Goal: Information Seeking & Learning: Learn about a topic

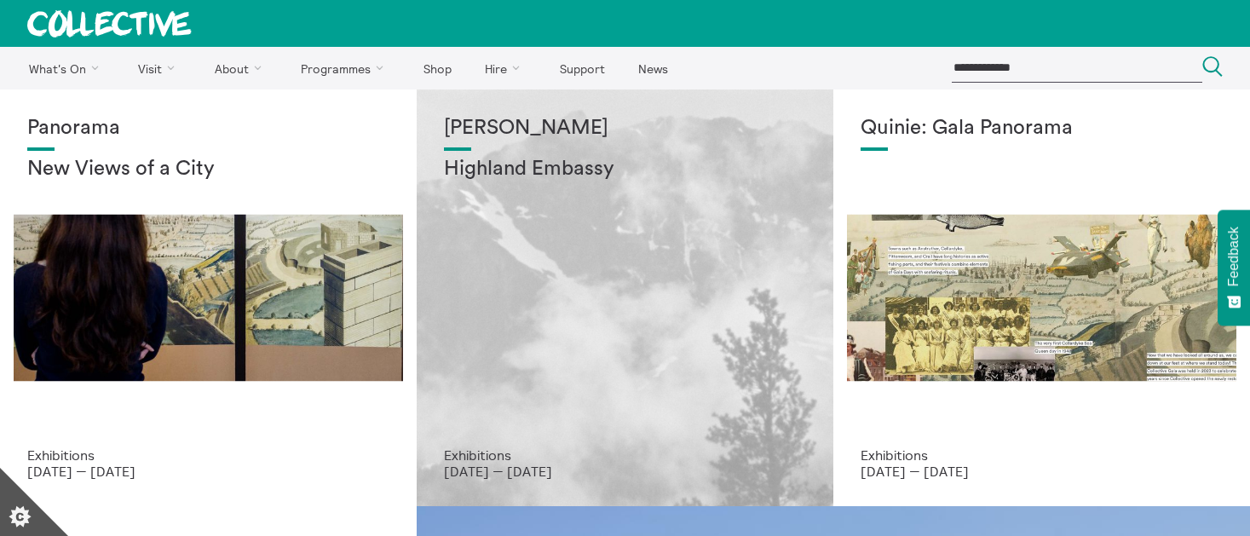
click at [735, 194] on div "[PERSON_NAME] Highland Embassy" at bounding box center [625, 282] width 362 height 331
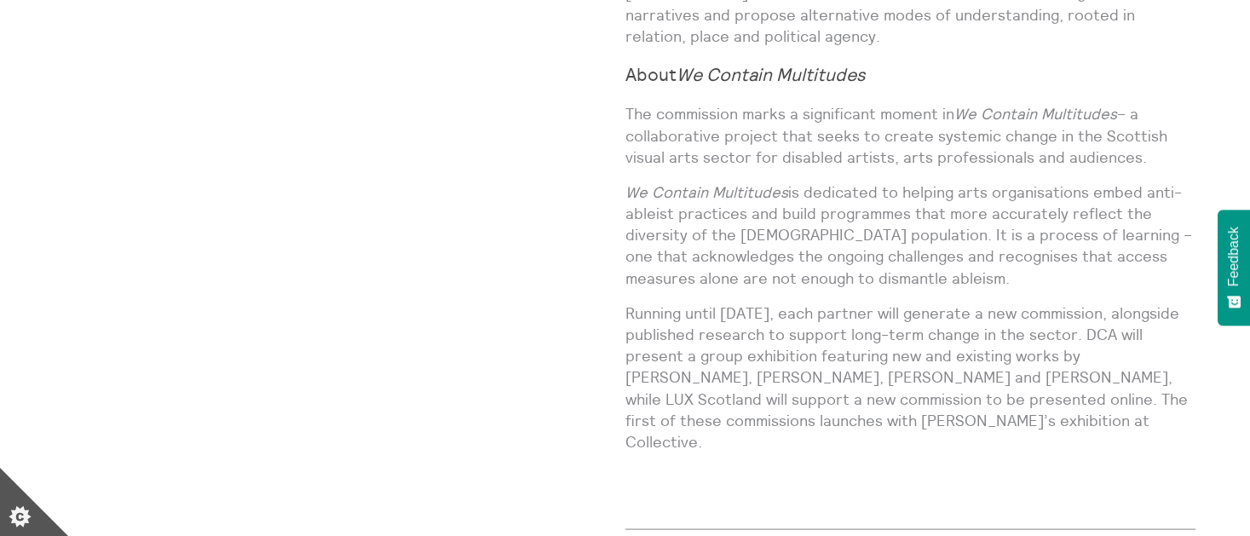
scroll to position [1690, 0]
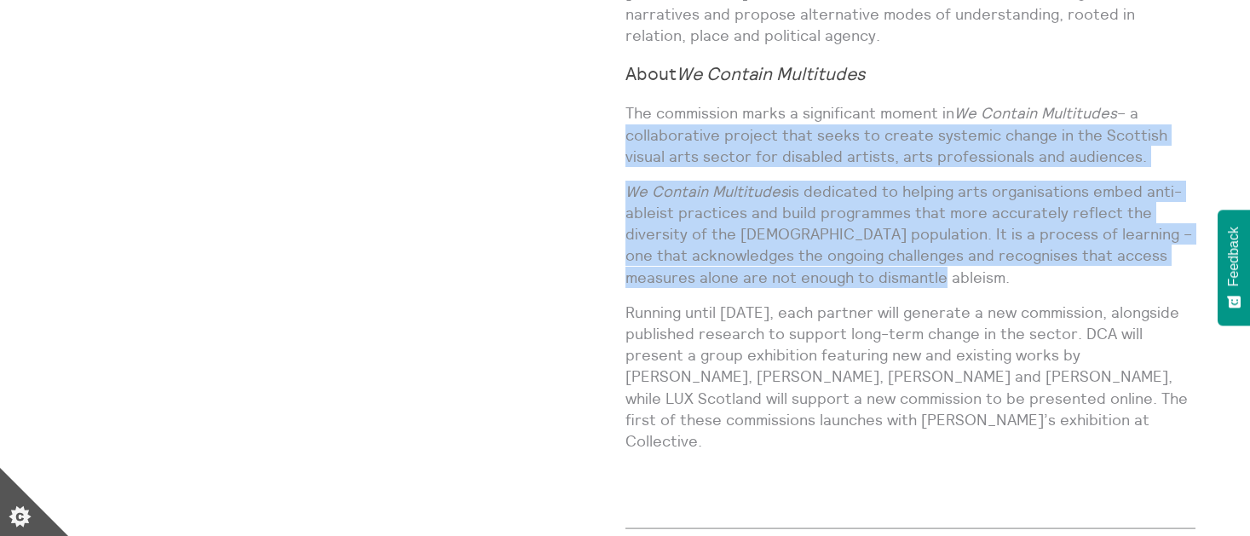
drag, startPoint x: 1136, startPoint y: 72, endPoint x: 955, endPoint y: 235, distance: 244.4
copy div "a collaborative project that seeks to create systemic change in the Scottish vi…"
click at [955, 237] on p "We Contain Multitudes is dedicated to helping arts organisations embed anti-abl…" at bounding box center [911, 234] width 571 height 107
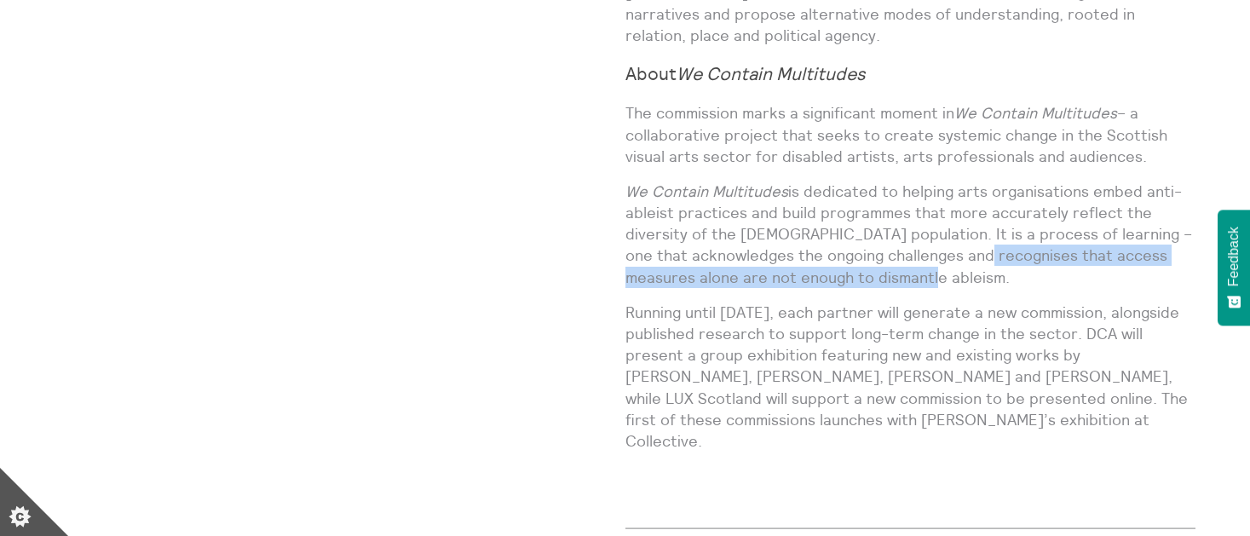
drag, startPoint x: 923, startPoint y: 235, endPoint x: 995, endPoint y: 216, distance: 74.2
click at [995, 216] on p "We Contain Multitudes is dedicated to helping arts organisations embed anti-abl…" at bounding box center [911, 234] width 571 height 107
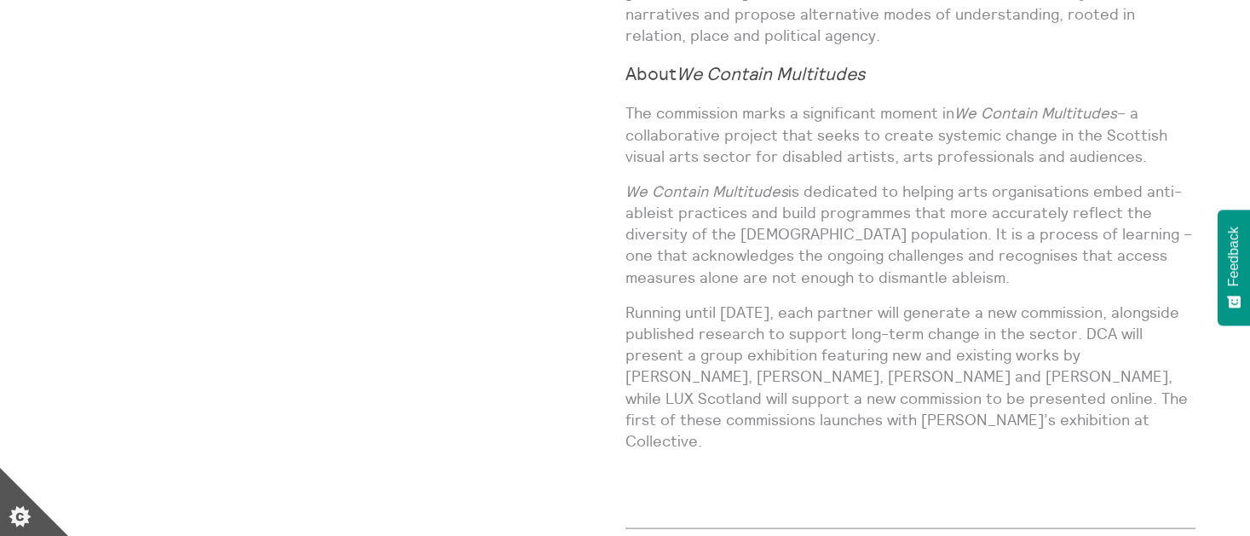
click at [976, 240] on p "We Contain Multitudes is dedicated to helping arts organisations embed anti-abl…" at bounding box center [911, 234] width 571 height 107
